Goal: Consume media (video, audio)

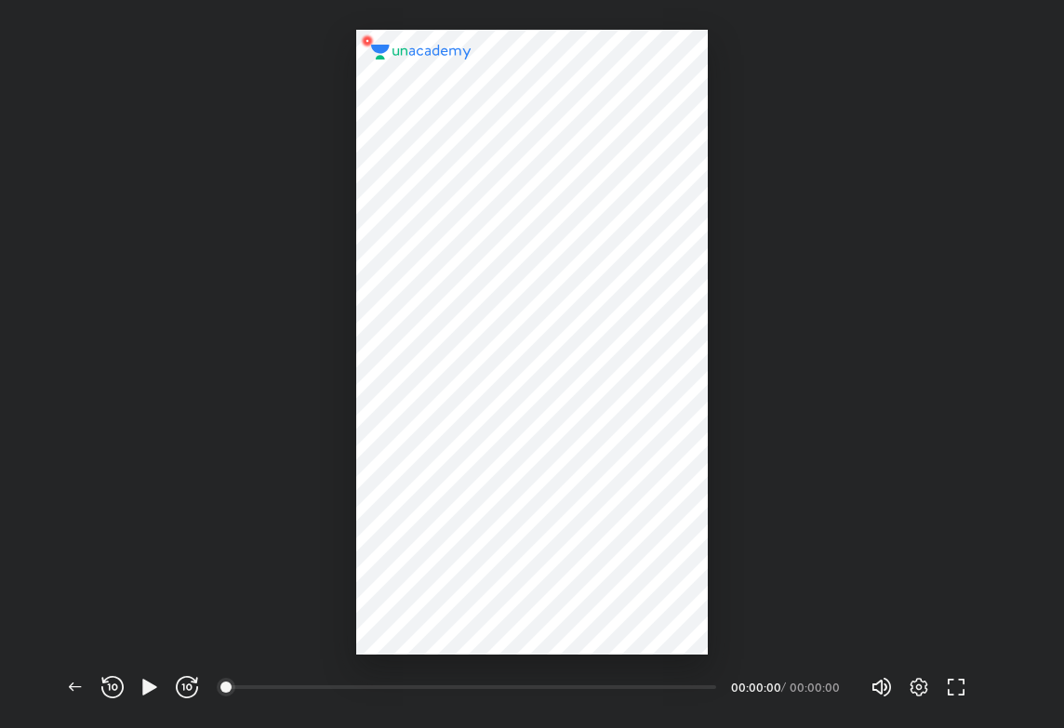
scroll to position [728, 1064]
click at [309, 690] on div "00:00" at bounding box center [472, 687] width 488 height 19
click at [157, 695] on icon "button" at bounding box center [150, 687] width 22 height 22
click at [162, 684] on span "button" at bounding box center [150, 687] width 30 height 22
click at [246, 685] on div "00:00" at bounding box center [472, 687] width 488 height 19
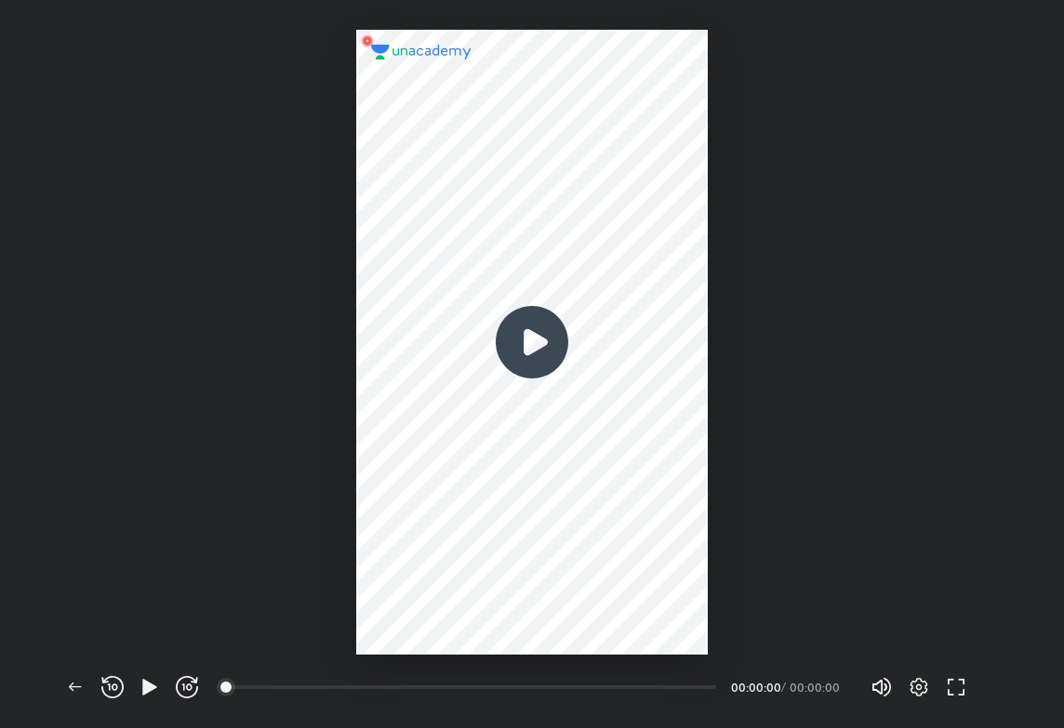
click at [271, 685] on div "00:00" at bounding box center [472, 687] width 488 height 19
click at [506, 358] on img at bounding box center [531, 342] width 89 height 89
click at [477, 687] on div "00:00" at bounding box center [472, 687] width 488 height 19
click at [70, 688] on icon "button" at bounding box center [75, 687] width 22 height 22
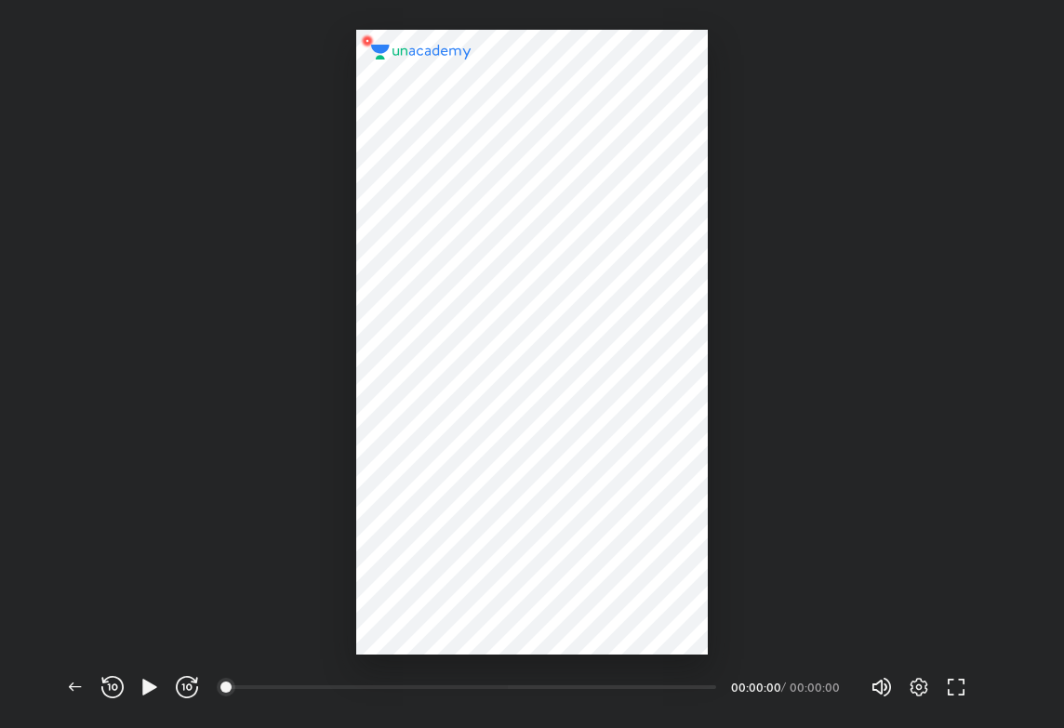
click at [508, 678] on div "00:00" at bounding box center [472, 687] width 488 height 19
click at [505, 692] on div "00:00" at bounding box center [472, 687] width 488 height 19
click at [74, 675] on button "button" at bounding box center [75, 687] width 37 height 37
